Goal: Find specific page/section: Find specific page/section

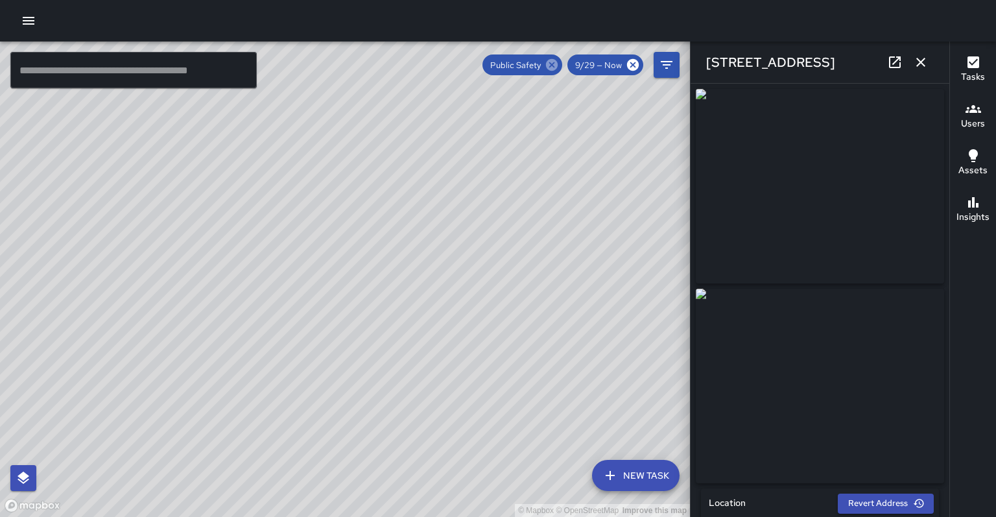
click at [558, 67] on icon at bounding box center [552, 65] width 12 height 12
click at [917, 64] on icon "button" at bounding box center [921, 62] width 16 height 16
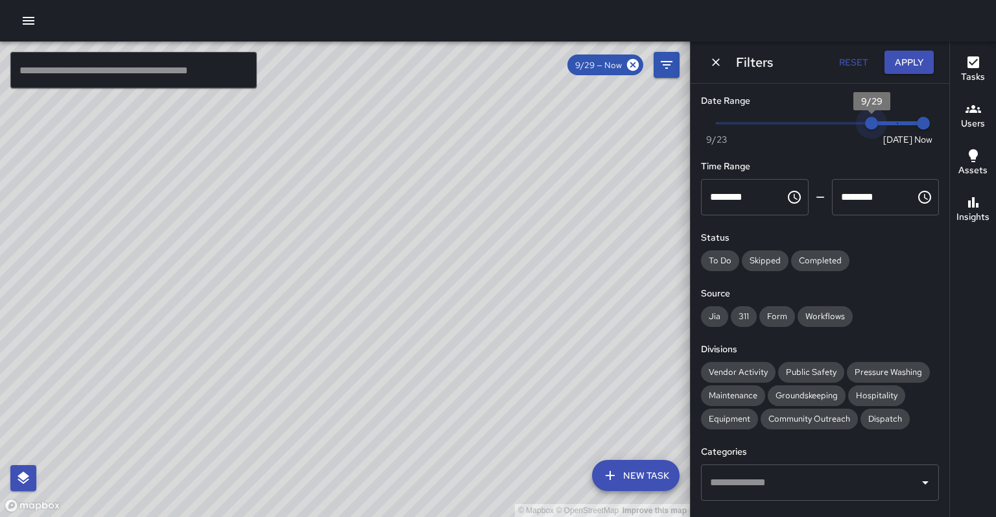
type input "*"
drag, startPoint x: 866, startPoint y: 116, endPoint x: 967, endPoint y: 108, distance: 101.4
click at [967, 108] on div "© Mapbox © OpenStreetMap Improve this map ​ New Task 9/29 — Now Map Layers Task…" at bounding box center [498, 278] width 996 height 475
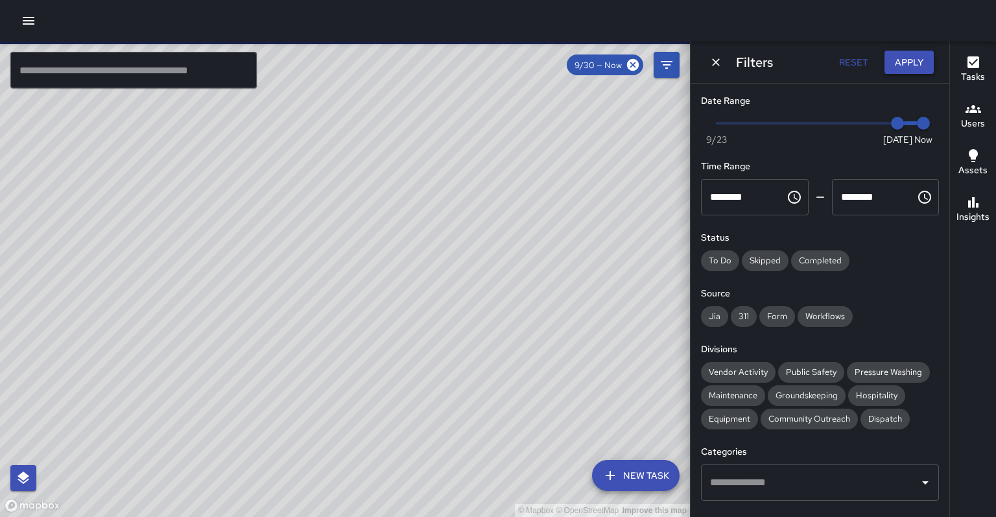
click at [926, 69] on button "Apply" at bounding box center [908, 63] width 49 height 24
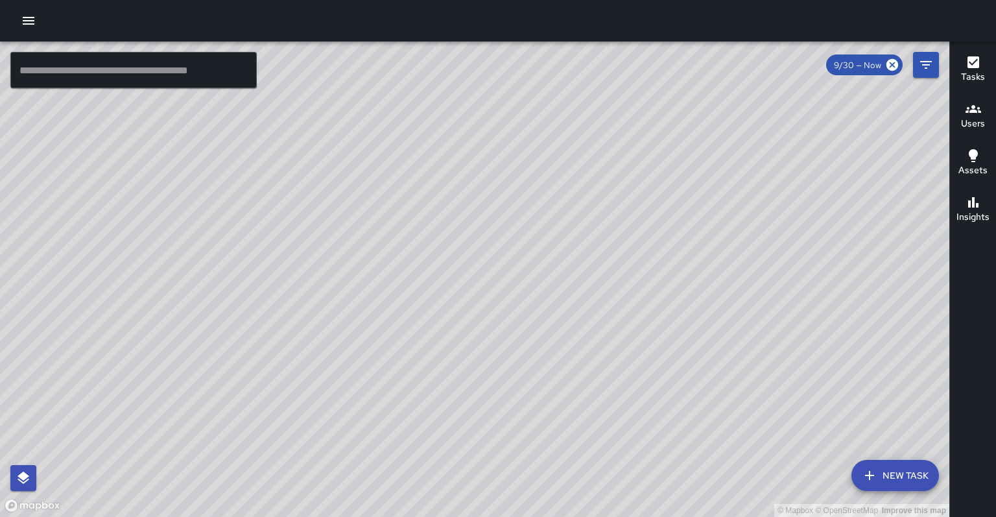
click at [963, 108] on div "Users" at bounding box center [973, 116] width 24 height 30
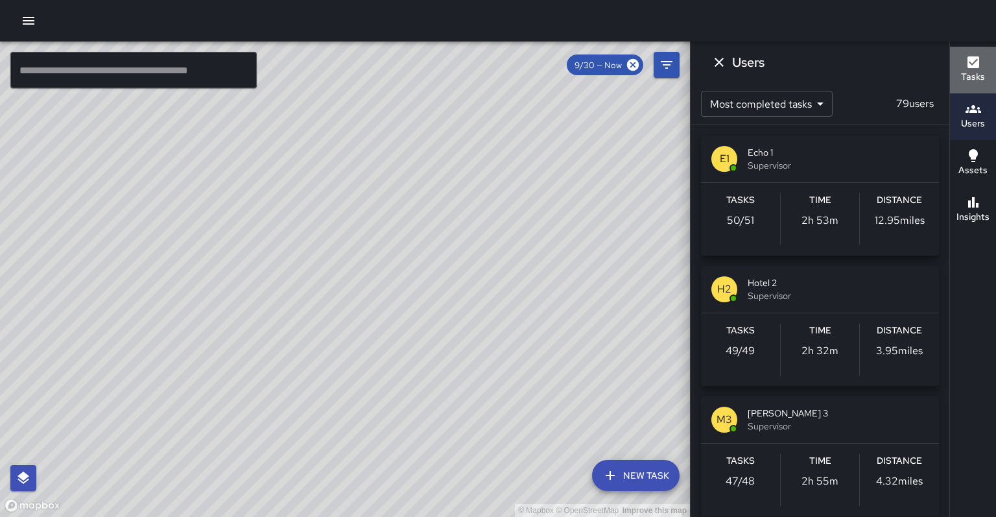
click at [975, 82] on button "Tasks" at bounding box center [973, 70] width 46 height 47
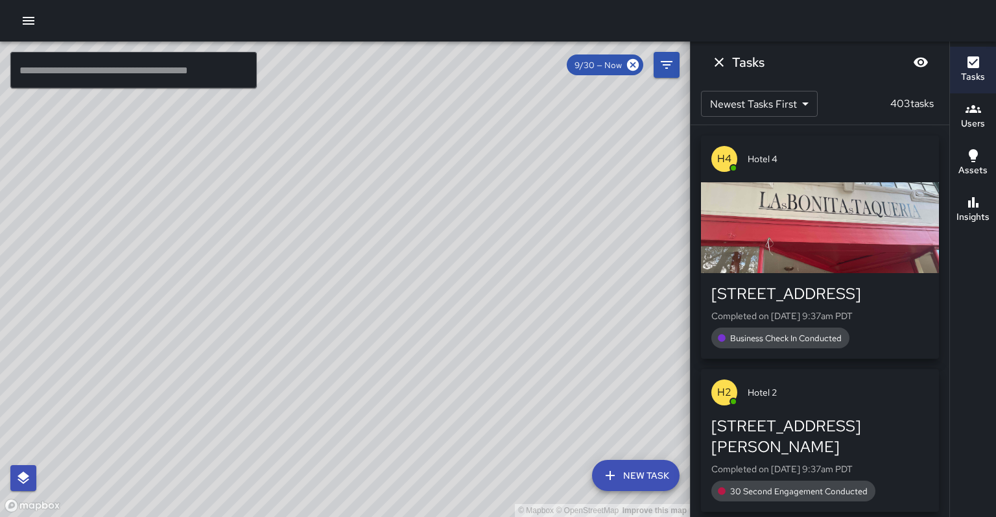
click at [960, 152] on button "Assets" at bounding box center [973, 163] width 46 height 47
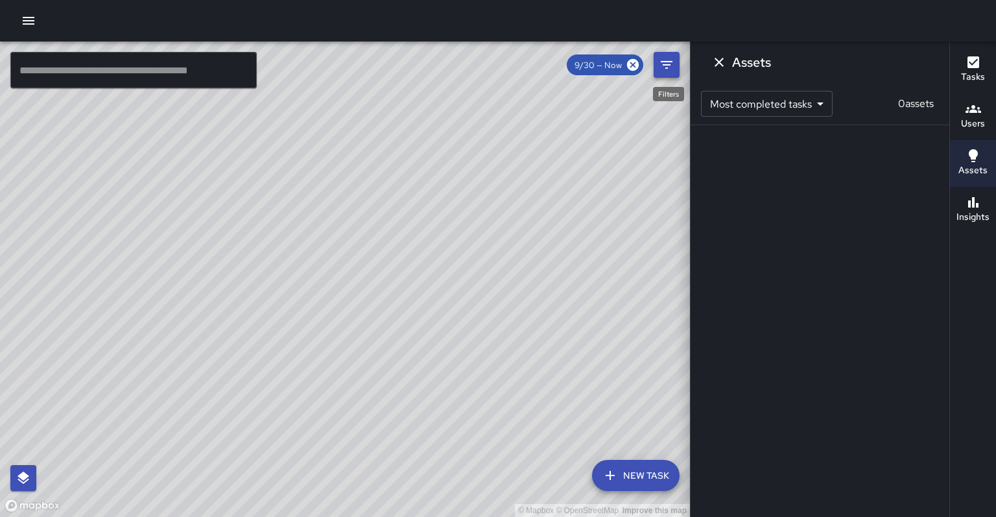
click at [671, 67] on icon "Filters" at bounding box center [667, 65] width 16 height 16
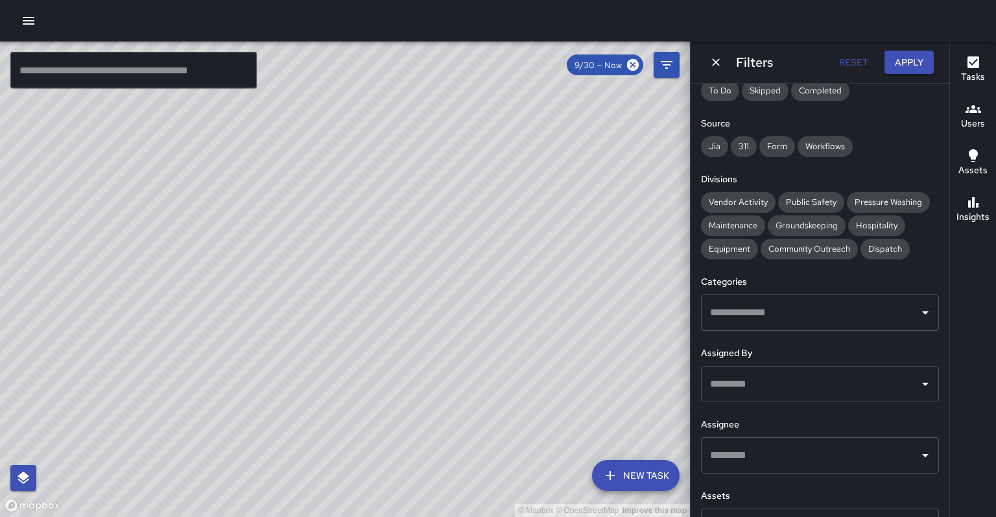
scroll to position [169, 0]
click at [777, 443] on input "text" at bounding box center [810, 455] width 207 height 25
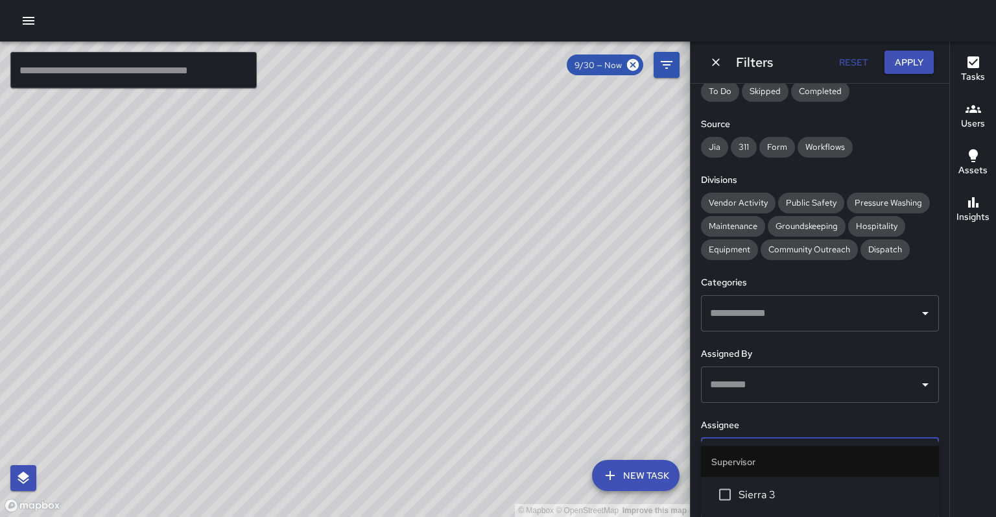
type input "********"
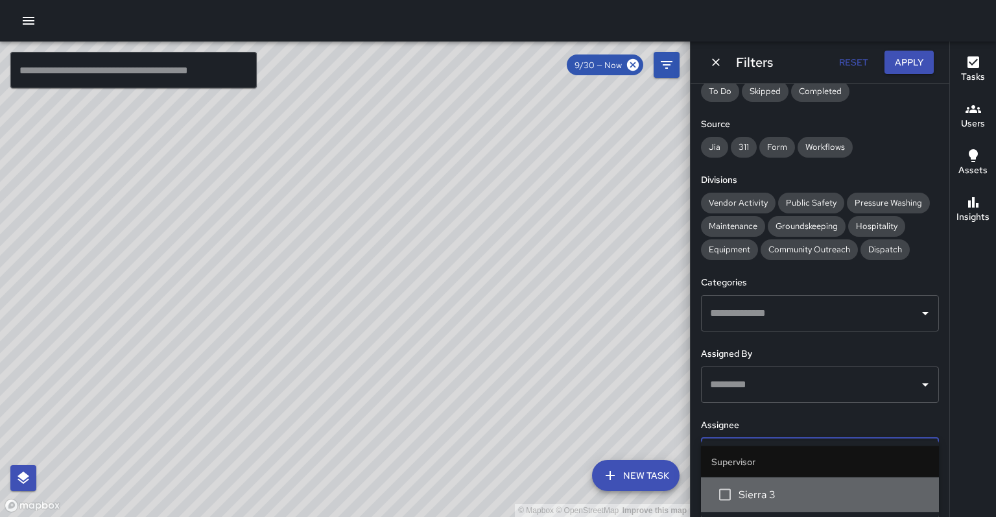
click at [738, 490] on span "Sierra 3" at bounding box center [833, 495] width 190 height 16
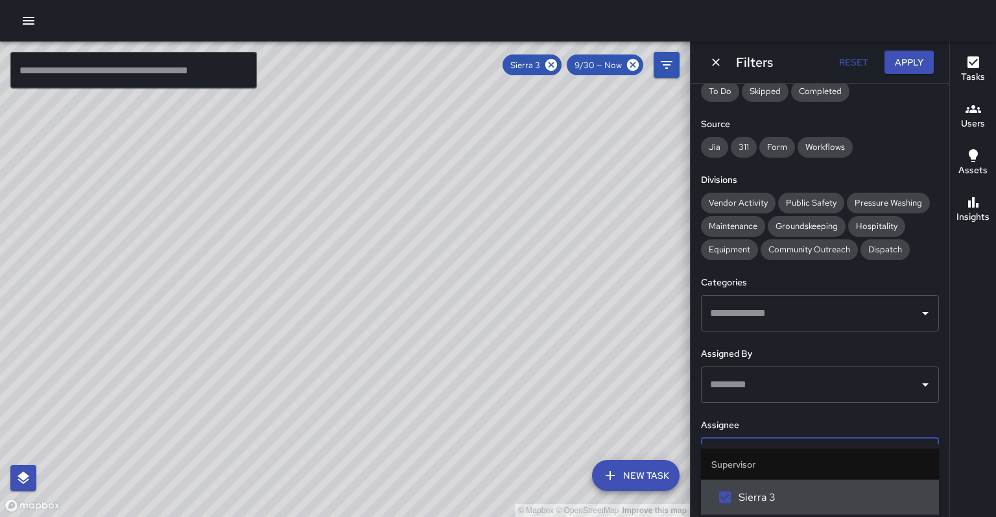
click at [645, 303] on div "© Mapbox © OpenStreetMap Improve this map" at bounding box center [345, 278] width 690 height 475
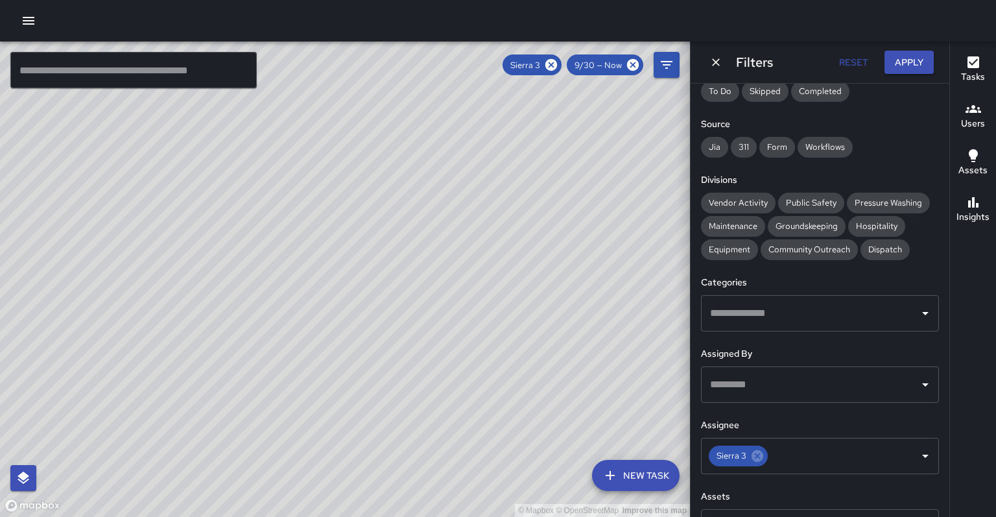
drag, startPoint x: 616, startPoint y: 350, endPoint x: 585, endPoint y: 277, distance: 78.7
click at [628, 226] on div "© Mapbox © OpenStreetMap Improve this map" at bounding box center [345, 278] width 690 height 475
drag, startPoint x: 530, startPoint y: 355, endPoint x: 534, endPoint y: 329, distance: 26.3
click at [534, 329] on div "© Mapbox © OpenStreetMap Improve this map" at bounding box center [345, 278] width 690 height 475
click at [557, 65] on icon at bounding box center [551, 65] width 12 height 12
